Goal: Information Seeking & Learning: Learn about a topic

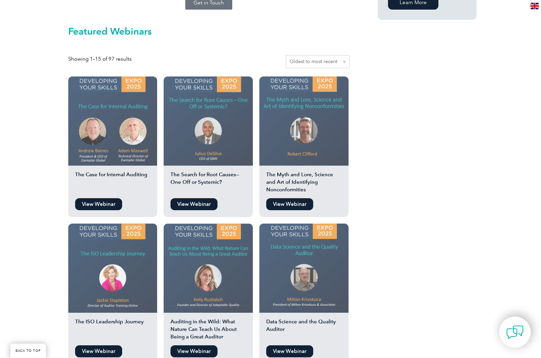
scroll to position [549, 0]
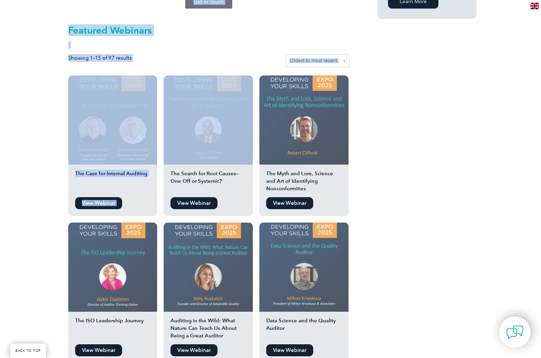
drag, startPoint x: 419, startPoint y: 118, endPoint x: 212, endPoint y: 64, distance: 214.5
click at [212, 64] on div "Watch The Latest Webinar On-demand Exemplar Global Webinars Here, you will find…" at bounding box center [271, 234] width 412 height 1259
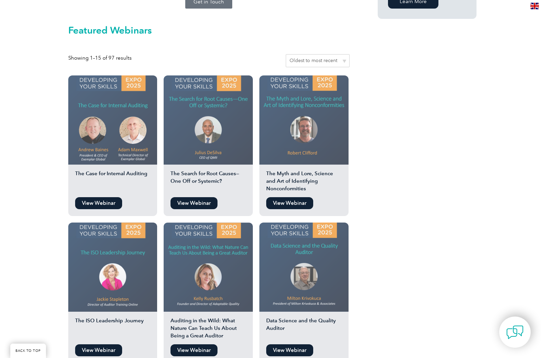
drag, startPoint x: 212, startPoint y: 64, endPoint x: 473, endPoint y: 138, distance: 271.0
click at [473, 138] on div "Watch The Latest Webinar On-demand Exemplar Global Webinars Here, you will find…" at bounding box center [271, 234] width 412 height 1259
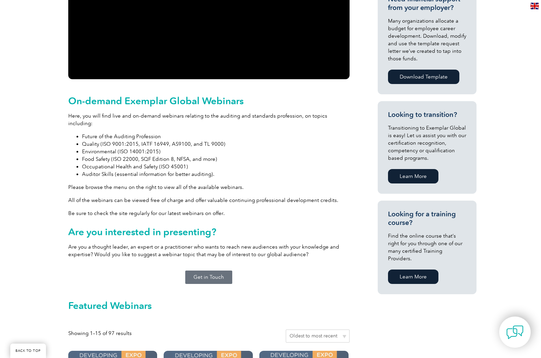
scroll to position [261, 0]
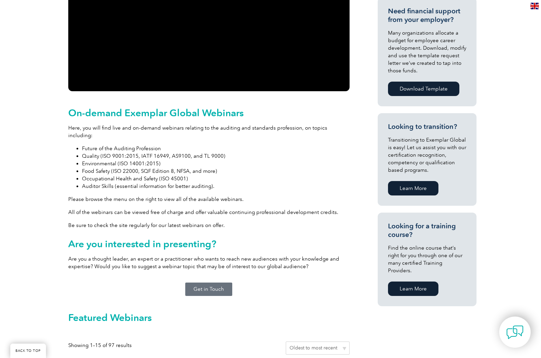
click at [168, 130] on p "Here, you will find live and on-demand webinars relating to the auditing and st…" at bounding box center [208, 131] width 281 height 15
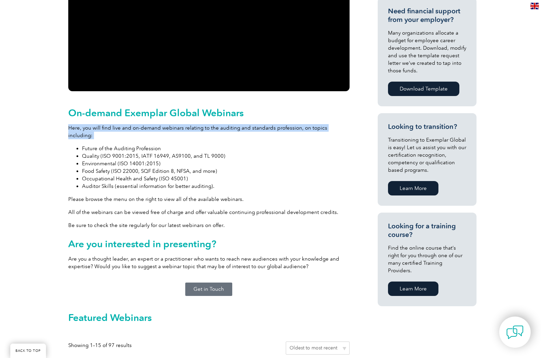
click at [168, 130] on p "Here, you will find live and on-demand webinars relating to the auditing and st…" at bounding box center [208, 131] width 281 height 15
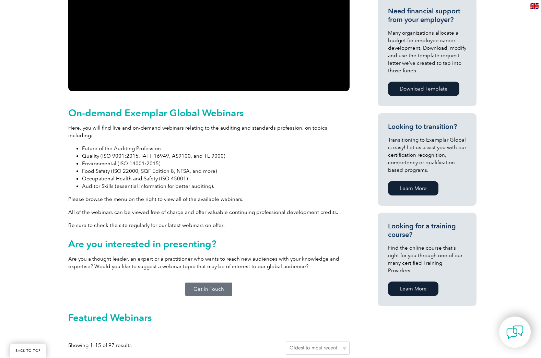
drag, startPoint x: 168, startPoint y: 130, endPoint x: 189, endPoint y: 201, distance: 74.8
click at [189, 209] on p "All of the webinars can be viewed free of charge and offer valuable continuing …" at bounding box center [208, 213] width 281 height 8
click at [189, 198] on div "On-demand Exemplar Global Webinars Here, you will find live and on-demand webin…" at bounding box center [208, 188] width 281 height 163
drag, startPoint x: 189, startPoint y: 198, endPoint x: 184, endPoint y: 190, distance: 9.1
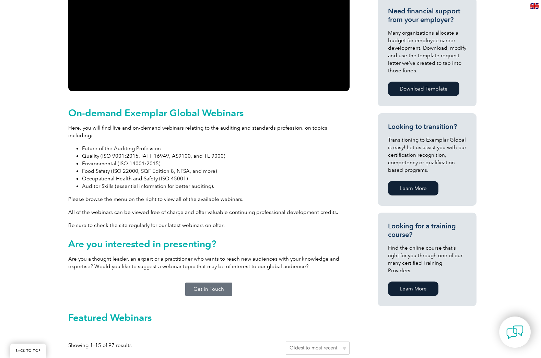
click at [184, 196] on p "Please browse the menu on the right to view all of the available webinars." at bounding box center [208, 200] width 281 height 8
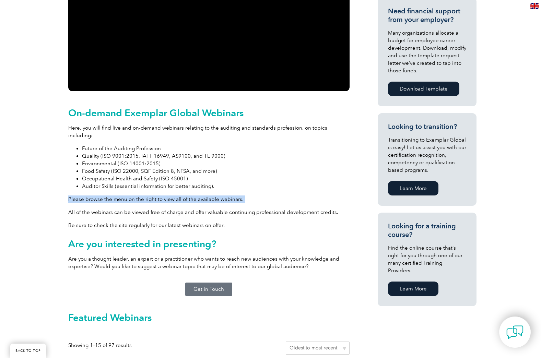
click at [184, 196] on p "Please browse the menu on the right to view all of the available webinars." at bounding box center [208, 200] width 281 height 8
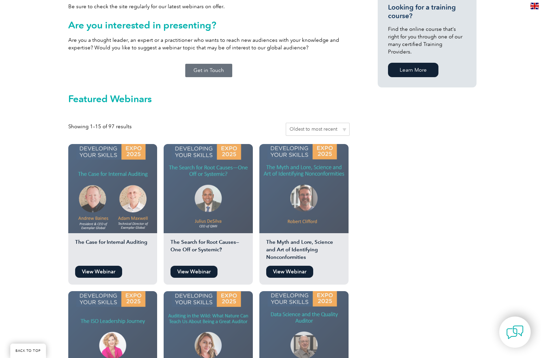
scroll to position [309, 0]
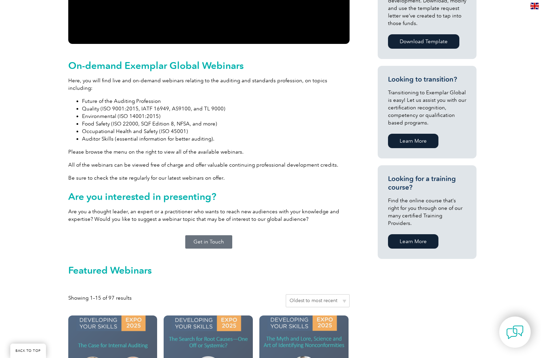
click at [217, 208] on p "Are you a thought leader, an expert or a practitioner who wants to reach new au…" at bounding box center [208, 215] width 281 height 15
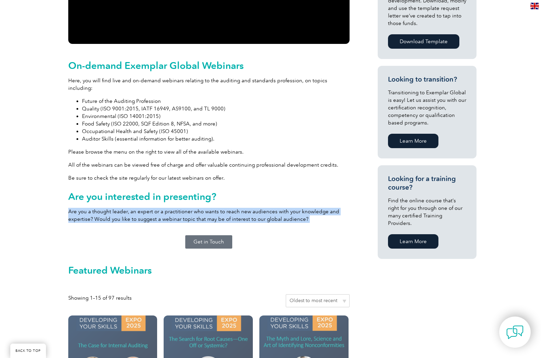
click at [217, 208] on p "Are you a thought leader, an expert or a practitioner who wants to reach new au…" at bounding box center [208, 215] width 281 height 15
drag, startPoint x: 217, startPoint y: 203, endPoint x: 153, endPoint y: 205, distance: 63.5
click at [153, 208] on p "Are you a thought leader, an expert or a practitioner who wants to reach new au…" at bounding box center [208, 215] width 281 height 15
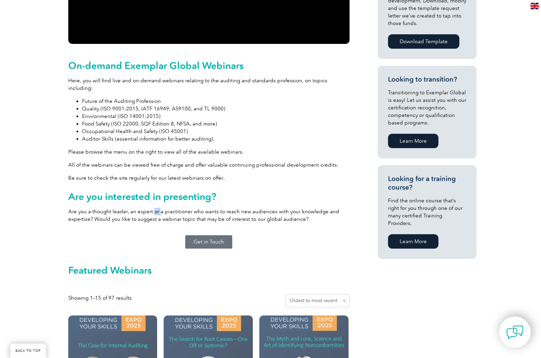
click at [153, 208] on p "Are you a thought leader, an expert or a practitioner who wants to reach new au…" at bounding box center [208, 215] width 281 height 15
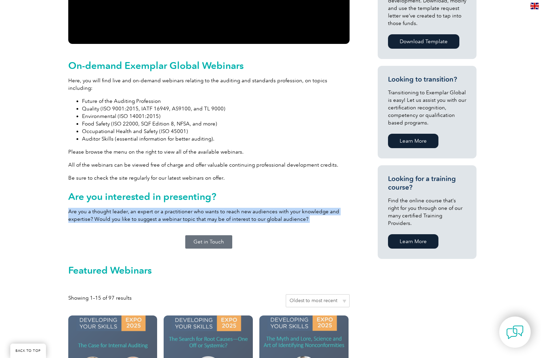
click at [153, 208] on p "Are you a thought leader, an expert or a practitioner who wants to reach new au…" at bounding box center [208, 215] width 281 height 15
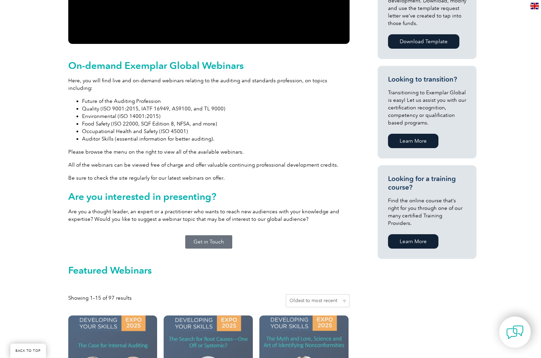
drag, startPoint x: 153, startPoint y: 205, endPoint x: 107, endPoint y: 180, distance: 53.0
click at [107, 180] on div "On-demand Exemplar Global Webinars Here, you will find live and on-demand webin…" at bounding box center [208, 141] width 281 height 163
click at [124, 161] on p "All of the webinars can be viewed free of charge and offer valuable continuing …" at bounding box center [208, 165] width 281 height 8
click at [124, 135] on li "Auditor Skills (essential information for better auditing)." at bounding box center [216, 139] width 268 height 8
